Goal: Task Accomplishment & Management: Manage account settings

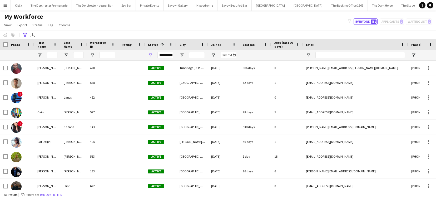
scroll to position [61, 0]
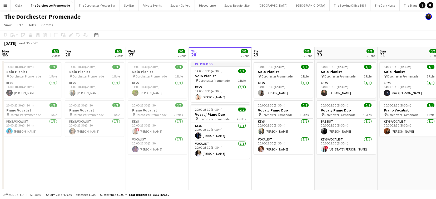
scroll to position [0, 126]
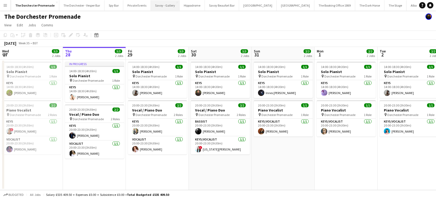
click at [168, 6] on button "Savoy - Gallery Close" at bounding box center [165, 5] width 29 height 10
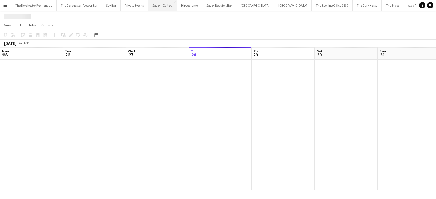
scroll to position [0, 126]
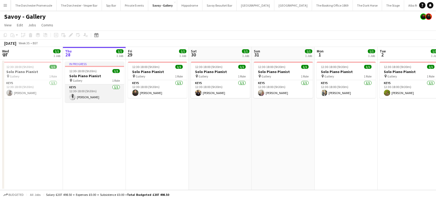
click at [88, 94] on app-card-role "Keys [DATE] 12:30-18:00 (5h30m) [PERSON_NAME]" at bounding box center [94, 93] width 59 height 18
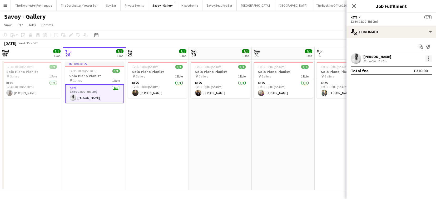
click at [427, 60] on div at bounding box center [429, 58] width 6 height 6
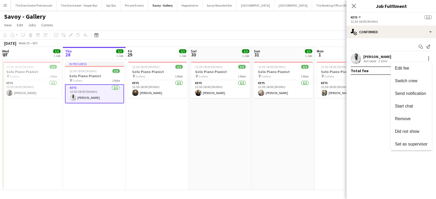
click at [393, 45] on div at bounding box center [218, 99] width 436 height 199
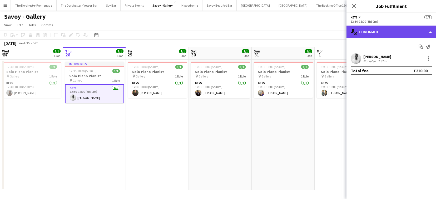
click at [431, 32] on div "single-neutral-actions-check-2 Confirmed" at bounding box center [392, 32] width 90 height 13
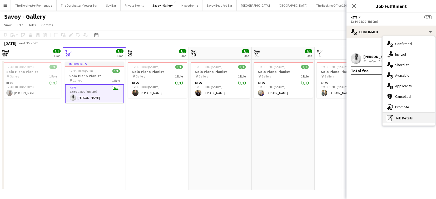
click at [409, 119] on div "pen-write Job Details" at bounding box center [409, 118] width 52 height 11
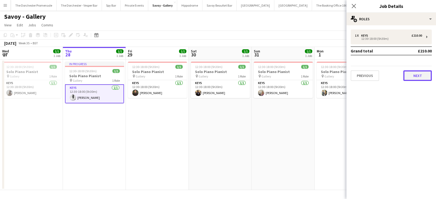
click at [417, 76] on button "Next" at bounding box center [418, 75] width 28 height 11
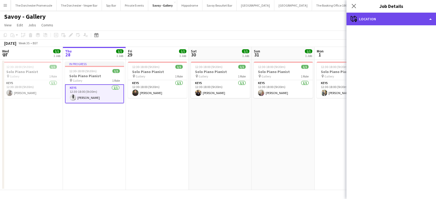
click at [424, 22] on div "maps-pin-1 Location" at bounding box center [392, 19] width 90 height 13
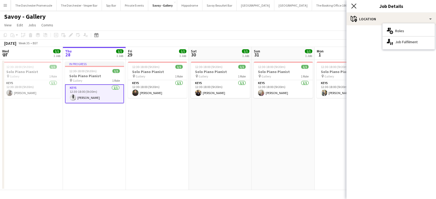
click at [352, 6] on icon "Close pop-in" at bounding box center [354, 5] width 5 height 5
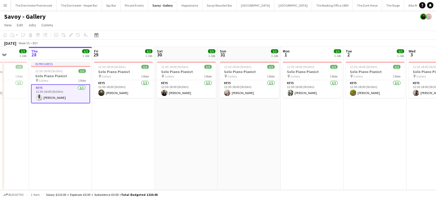
scroll to position [0, 164]
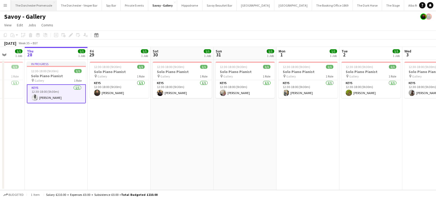
click at [43, 4] on button "The Dorchester Promenade Close" at bounding box center [34, 5] width 46 height 10
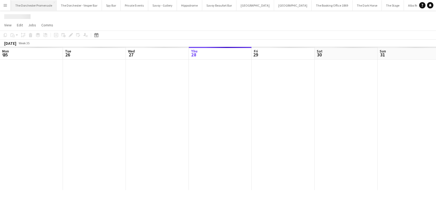
scroll to position [0, 126]
